Goal: Task Accomplishment & Management: Manage account settings

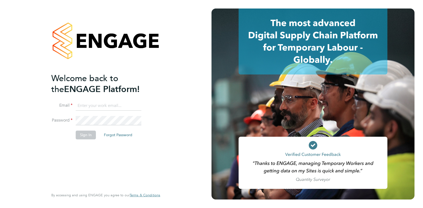
type input "Anna.Kucharska@ncclondon.ac.uk"
click at [86, 136] on button "Sign In" at bounding box center [86, 134] width 20 height 8
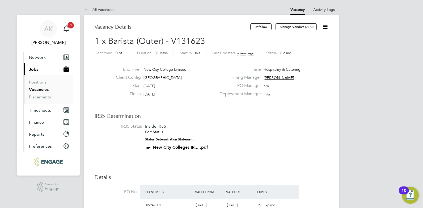
click at [68, 28] on icon "Main navigation" at bounding box center [65, 27] width 5 height 5
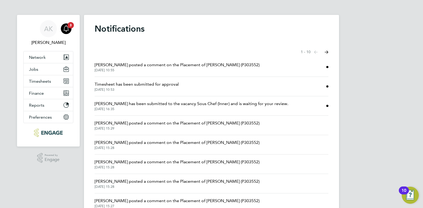
click at [195, 63] on span "[PERSON_NAME] posted a comment on the Placement of [PERSON_NAME] (P303552)" at bounding box center [177, 65] width 165 height 6
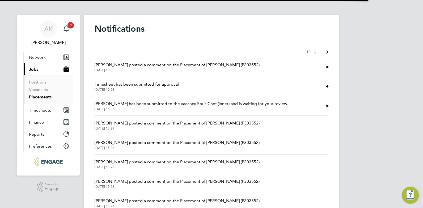
scroll to position [5, 85]
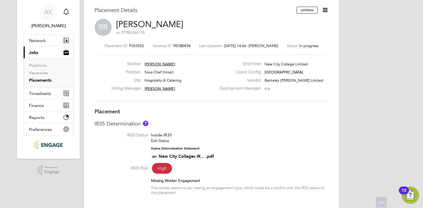
click at [65, 11] on icon "Main navigation" at bounding box center [65, 10] width 5 height 5
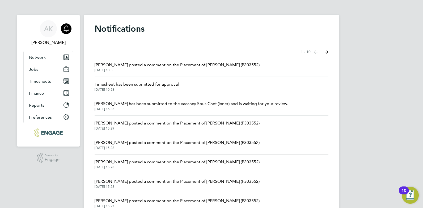
click at [149, 83] on span "Timesheet has been submitted for approval" at bounding box center [137, 84] width 84 height 6
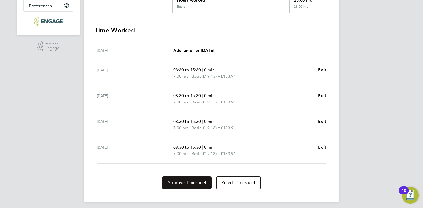
click at [185, 182] on span "Approve Timesheet" at bounding box center [186, 182] width 39 height 5
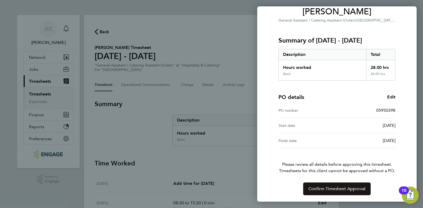
click at [340, 186] on span "Confirm Timesheet Approval" at bounding box center [336, 188] width 57 height 5
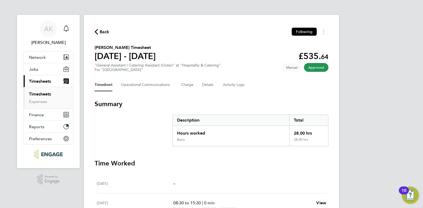
click at [102, 30] on span "Back" at bounding box center [105, 32] width 10 height 6
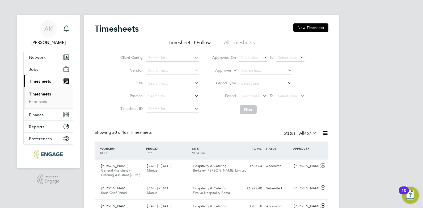
click at [44, 94] on link "Timesheets" at bounding box center [40, 93] width 22 height 5
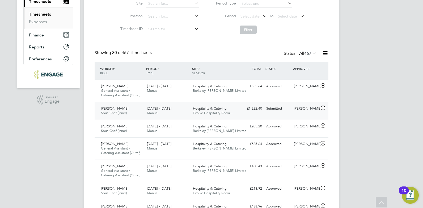
click at [110, 109] on span "[PERSON_NAME]" at bounding box center [114, 108] width 27 height 5
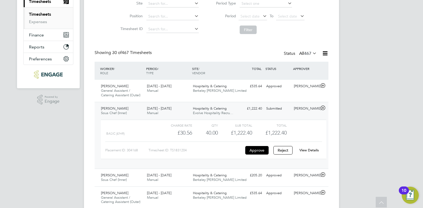
click at [311, 149] on link "View Details" at bounding box center [308, 150] width 19 height 5
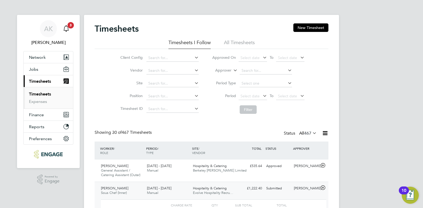
click at [67, 29] on icon "Main navigation" at bounding box center [66, 28] width 6 height 6
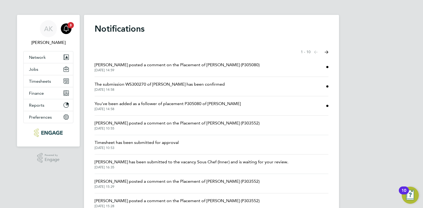
click at [177, 63] on span "[PERSON_NAME] posted a comment on the Placement of [PERSON_NAME] (P305080)" at bounding box center [177, 65] width 165 height 6
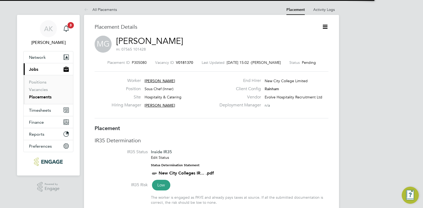
scroll to position [3, 3]
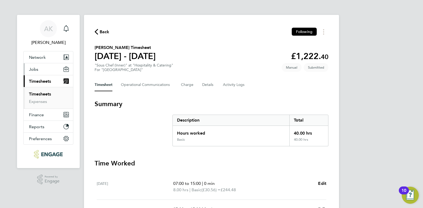
click at [34, 69] on span "Jobs" at bounding box center [33, 69] width 9 height 5
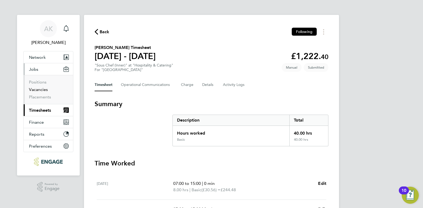
click at [36, 88] on link "Vacancies" at bounding box center [38, 89] width 19 height 5
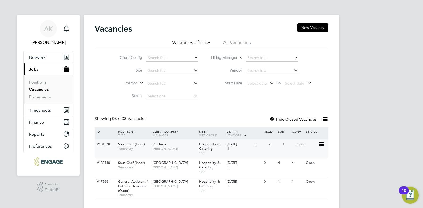
click at [151, 145] on div "Rainham Anna Kucharska" at bounding box center [174, 146] width 46 height 14
click at [38, 134] on span "Reports" at bounding box center [36, 133] width 15 height 5
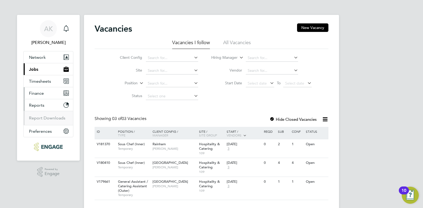
click at [36, 93] on span "Finance" at bounding box center [36, 93] width 15 height 5
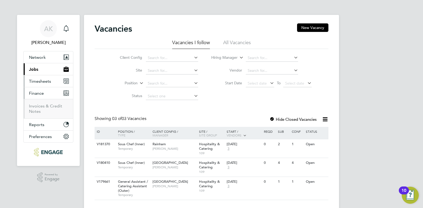
click at [39, 80] on span "Timesheets" at bounding box center [40, 81] width 22 height 5
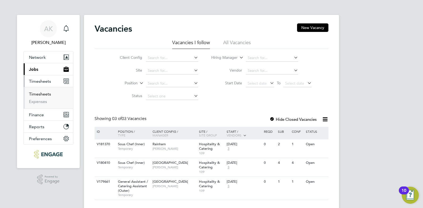
click at [38, 92] on link "Timesheets" at bounding box center [40, 93] width 22 height 5
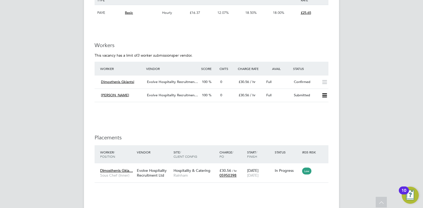
scroll to position [1009, 0]
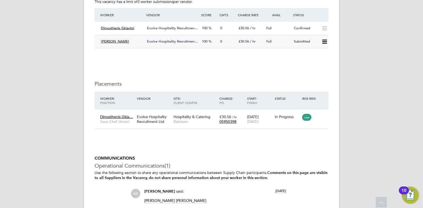
click at [324, 40] on icon at bounding box center [324, 42] width 7 height 4
click at [316, 44] on li "Offer" at bounding box center [317, 47] width 19 height 7
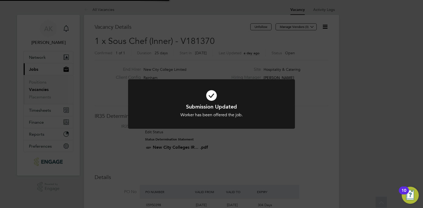
scroll to position [16, 37]
click at [209, 95] on icon at bounding box center [211, 95] width 138 height 21
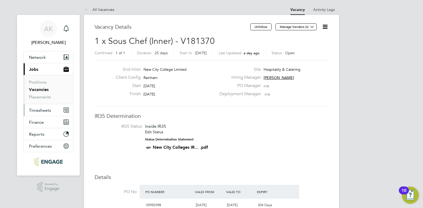
click at [43, 111] on span "Timesheets" at bounding box center [40, 110] width 22 height 5
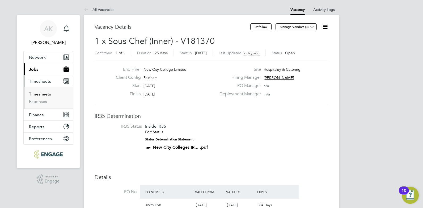
click at [42, 95] on link "Timesheets" at bounding box center [40, 93] width 22 height 5
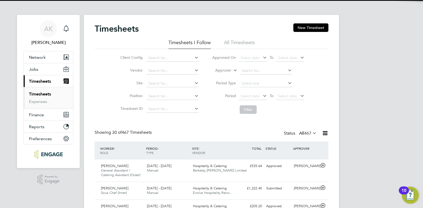
scroll to position [14, 46]
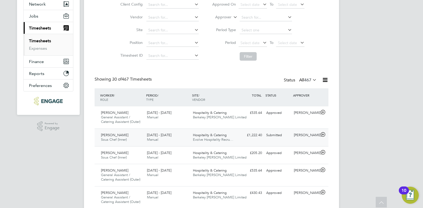
click at [115, 137] on span "[PERSON_NAME]" at bounding box center [114, 134] width 27 height 5
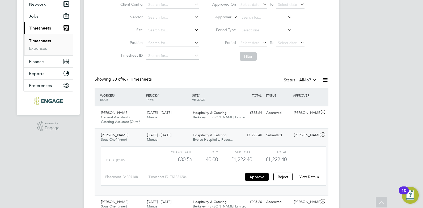
click at [311, 177] on link "View Details" at bounding box center [308, 176] width 19 height 5
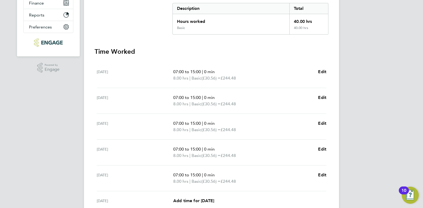
scroll to position [106, 0]
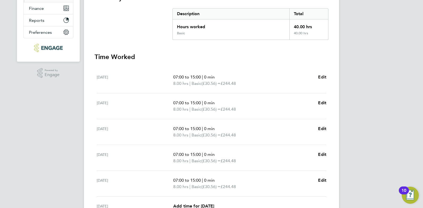
click at [322, 76] on span "Edit" at bounding box center [322, 76] width 8 height 5
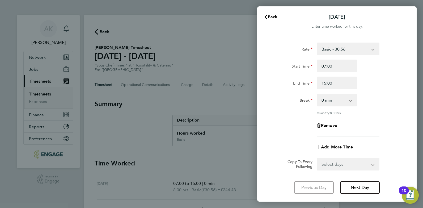
click at [352, 100] on app-icon-cross-button at bounding box center [353, 100] width 6 height 12
click at [350, 101] on app-icon-cross-button at bounding box center [353, 100] width 6 height 12
click at [349, 97] on select "0 min 15 min 30 min 45 min 60 min 75 min 90 min" at bounding box center [333, 100] width 33 height 12
select select "30"
click at [317, 94] on select "0 min 15 min 30 min 45 min 60 min 75 min 90 min" at bounding box center [333, 100] width 33 height 12
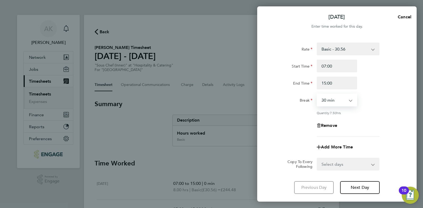
click at [372, 165] on select "Select days Day Weekday (Mon-Fri) Weekend (Sat-Sun) [DATE] [DATE] [DATE] [DATE]…" at bounding box center [345, 164] width 56 height 12
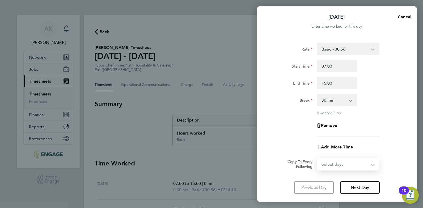
select select "WEEKDAY"
click at [317, 158] on select "Select days Day Weekday (Mon-Fri) Weekend (Sat-Sun) [DATE] [DATE] [DATE] [DATE]…" at bounding box center [345, 164] width 56 height 12
select select "[DATE]"
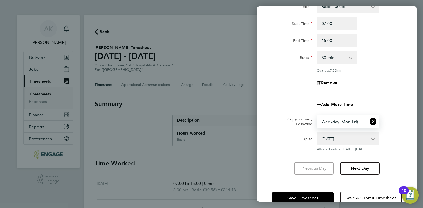
scroll to position [53, 0]
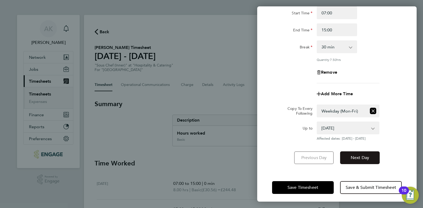
click at [365, 157] on span "Next Day" at bounding box center [359, 157] width 18 height 5
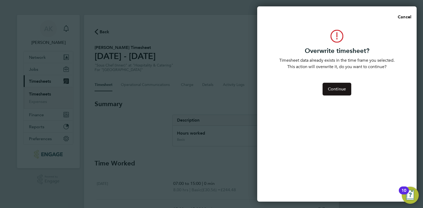
click at [337, 88] on span "Continue" at bounding box center [337, 88] width 18 height 5
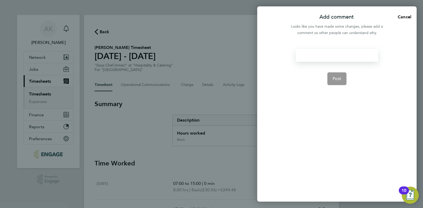
click at [345, 57] on div at bounding box center [336, 55] width 82 height 13
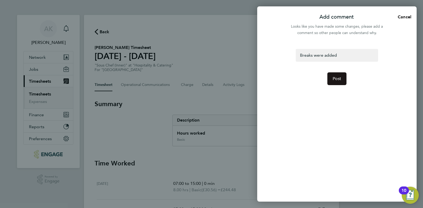
click at [338, 78] on span "Post" at bounding box center [336, 78] width 9 height 5
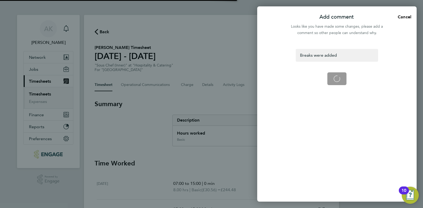
select select "0: null"
select select "30"
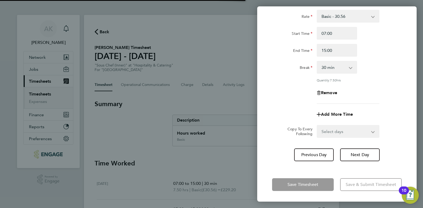
scroll to position [32, 0]
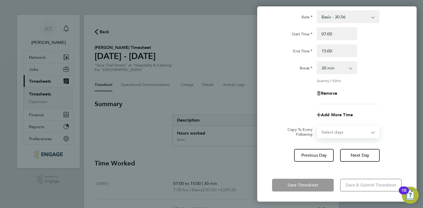
click at [359, 130] on select "Select days Day Weekday (Mon-Fri) Weekend (Sat-Sun) [DATE] [DATE] [DATE] [DATE]…" at bounding box center [345, 132] width 56 height 12
select select "WEEKDAY"
click at [317, 126] on select "Select days Day Weekday (Mon-Fri) Weekend (Sat-Sun) [DATE] [DATE] [DATE] [DATE]…" at bounding box center [345, 132] width 56 height 12
select select "[DATE]"
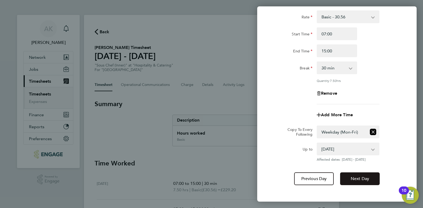
click at [363, 179] on span "Next Day" at bounding box center [359, 178] width 18 height 5
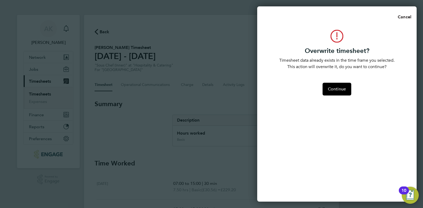
click at [402, 17] on span "Cancel" at bounding box center [403, 16] width 15 height 5
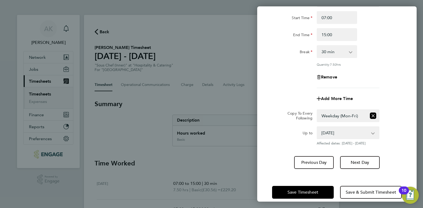
scroll to position [55, 0]
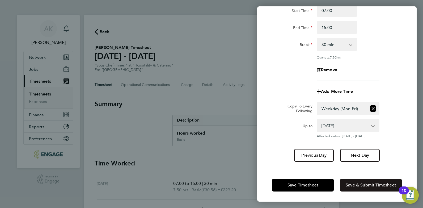
click at [378, 183] on span "Save & Submit Timesheet" at bounding box center [370, 184] width 50 height 5
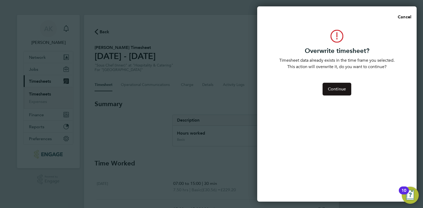
click at [336, 85] on button "Continue" at bounding box center [336, 89] width 29 height 13
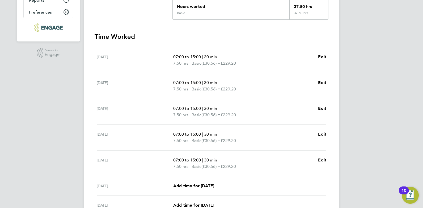
scroll to position [180, 0]
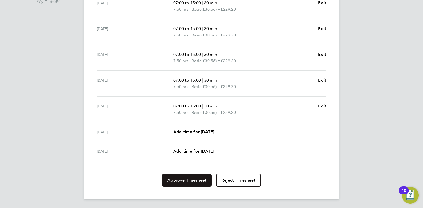
click at [191, 179] on span "Approve Timesheet" at bounding box center [186, 179] width 39 height 5
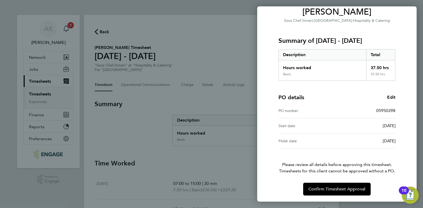
scroll to position [47, 0]
click at [331, 188] on span "Confirm Timesheet Approval" at bounding box center [336, 188] width 57 height 5
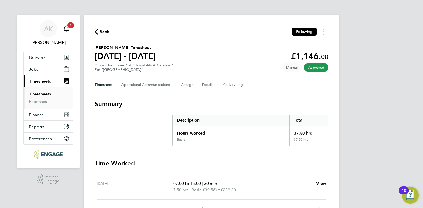
click at [66, 26] on icon "Main navigation" at bounding box center [66, 28] width 6 height 6
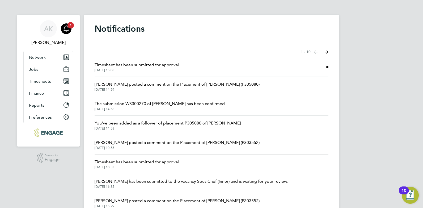
click at [125, 64] on span "Timesheet has been submitted for approval" at bounding box center [137, 65] width 84 height 6
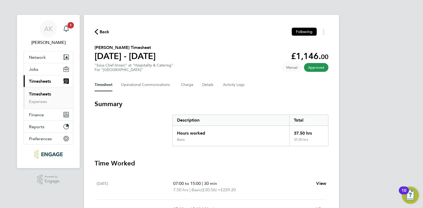
click at [42, 93] on link "Timesheets" at bounding box center [40, 93] width 22 height 5
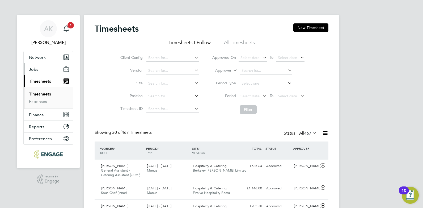
click at [35, 67] on span "Jobs" at bounding box center [33, 69] width 9 height 5
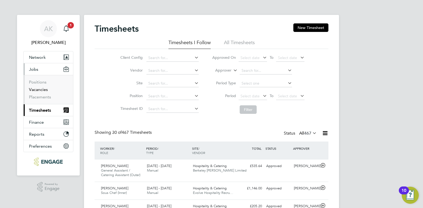
click at [37, 89] on link "Vacancies" at bounding box center [38, 89] width 19 height 5
